Goal: Find specific page/section: Find specific page/section

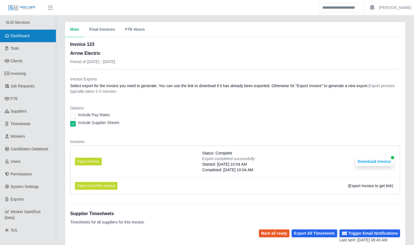
drag, startPoint x: 0, startPoint y: 0, endPoint x: 27, endPoint y: 37, distance: 45.8
click at [27, 37] on span "Dashboard" at bounding box center [20, 36] width 19 height 4
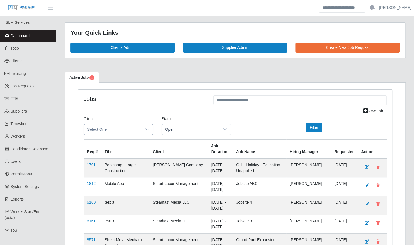
click at [124, 130] on span "Select One" at bounding box center [113, 130] width 58 height 10
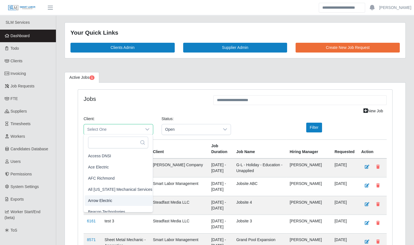
click at [117, 198] on li "Arrow Electric" at bounding box center [120, 201] width 71 height 11
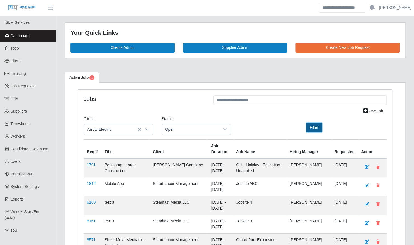
click at [318, 125] on button "Filter" at bounding box center [314, 128] width 16 height 10
